Goal: Information Seeking & Learning: Learn about a topic

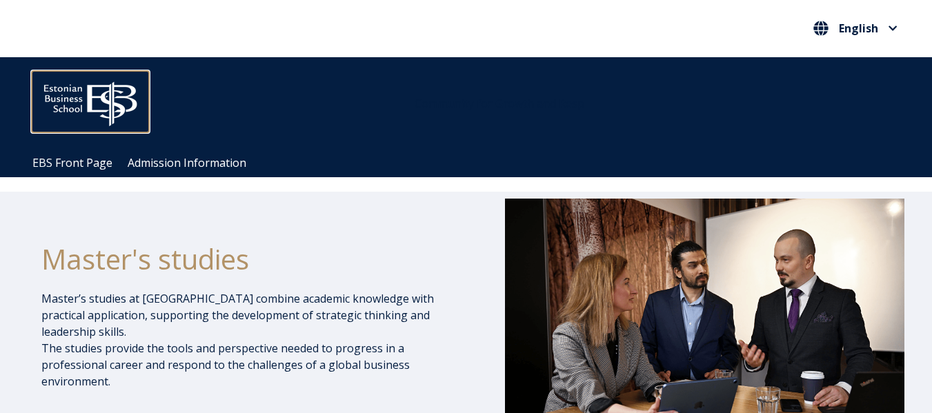
click at [108, 111] on img at bounding box center [90, 100] width 117 height 59
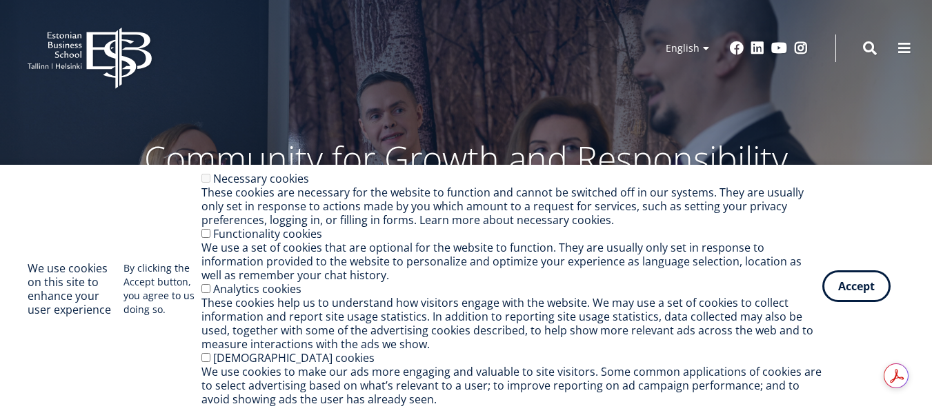
click at [855, 293] on button "Accept" at bounding box center [856, 286] width 68 height 32
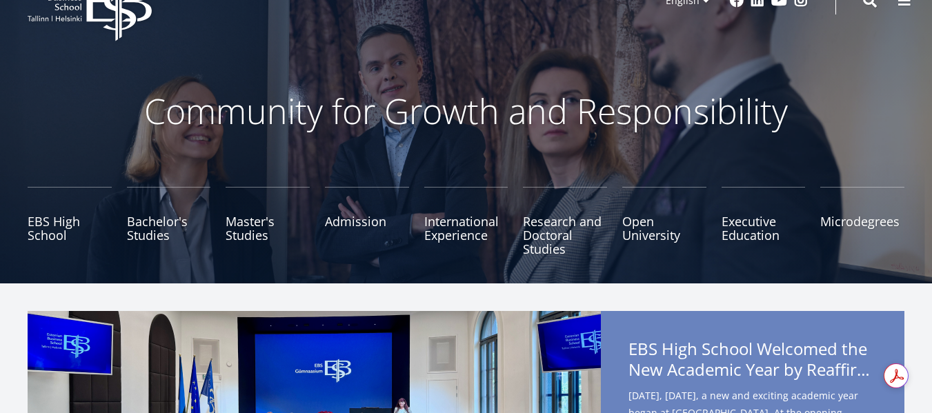
scroll to position [49, 0]
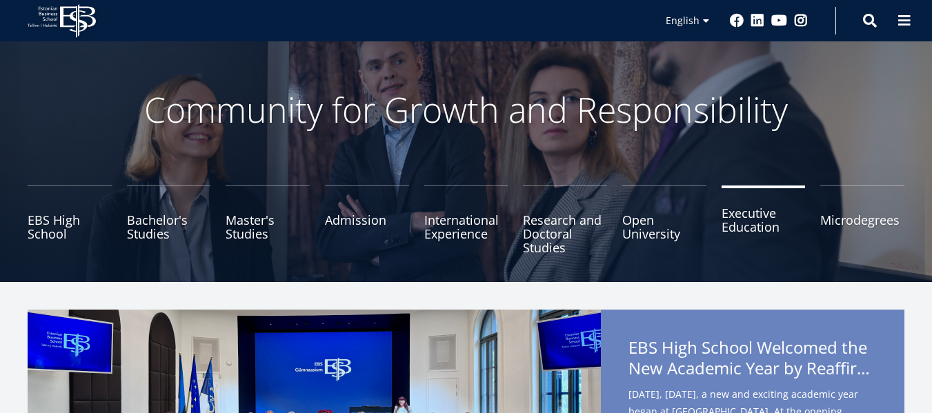
click at [755, 243] on link "Executive Education" at bounding box center [764, 220] width 84 height 69
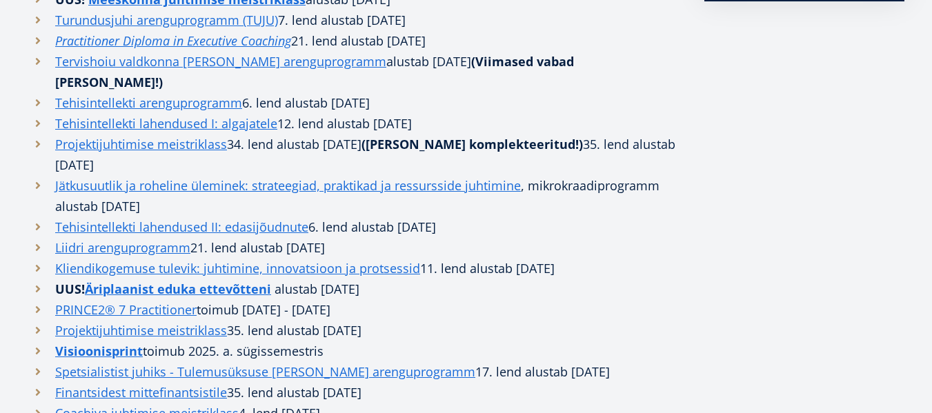
scroll to position [681, 0]
